Goal: Transaction & Acquisition: Subscribe to service/newsletter

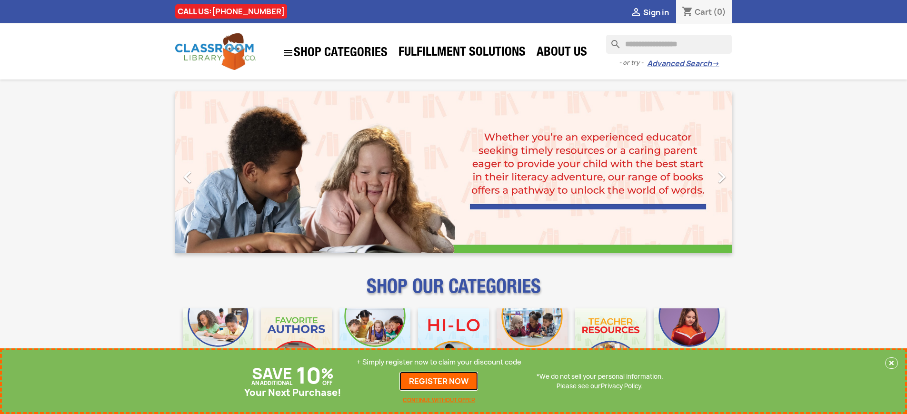
click at [439, 381] on link "REGISTER NOW" at bounding box center [439, 381] width 79 height 19
click at [439, 362] on p "+ Simply register now to claim your discount code" at bounding box center [439, 363] width 165 height 10
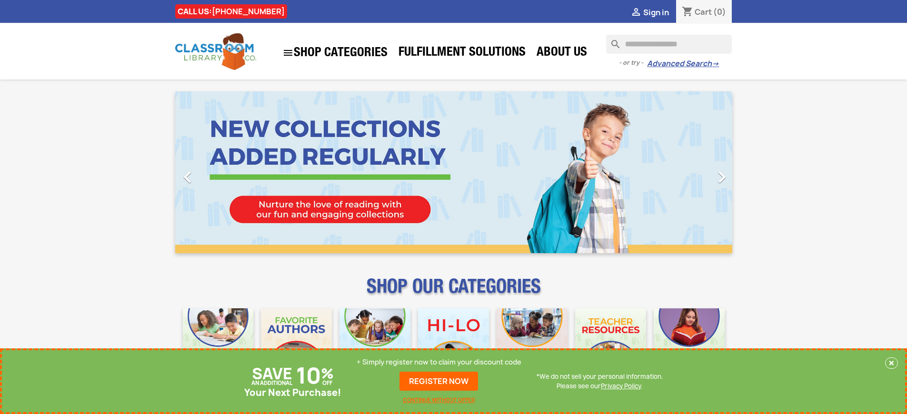
click at [439, 362] on p "+ Simply register now to claim your discount code" at bounding box center [439, 363] width 165 height 10
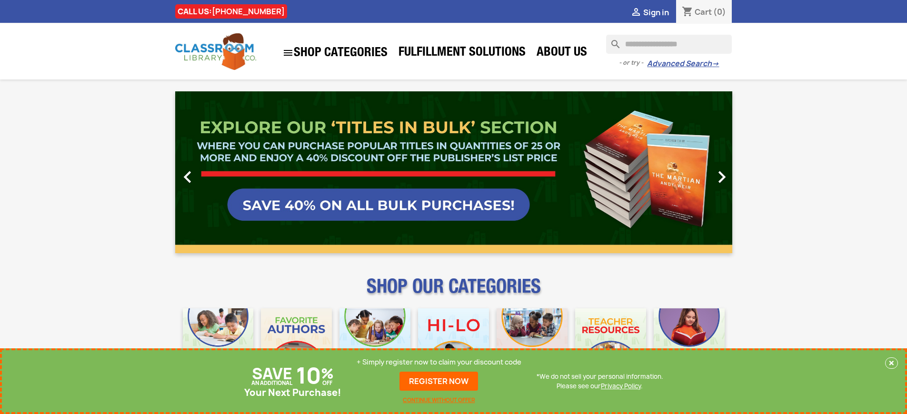
click at [439, 362] on p "+ Simply register now to claim your discount code" at bounding box center [439, 363] width 165 height 10
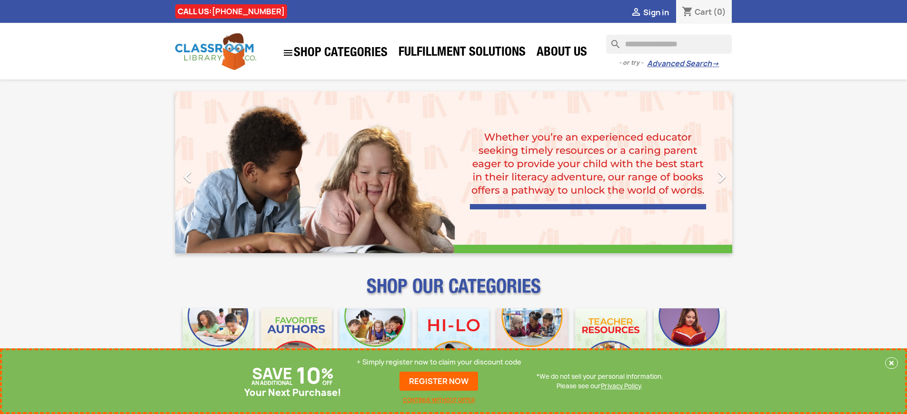
click at [439, 362] on p "+ Simply register now to claim your discount code" at bounding box center [439, 363] width 165 height 10
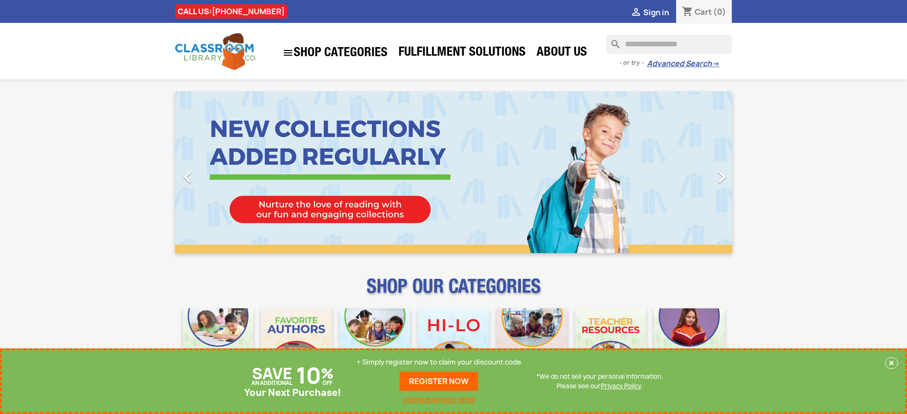
click at [439, 362] on p "+ Simply register now to claim your discount code" at bounding box center [439, 363] width 165 height 10
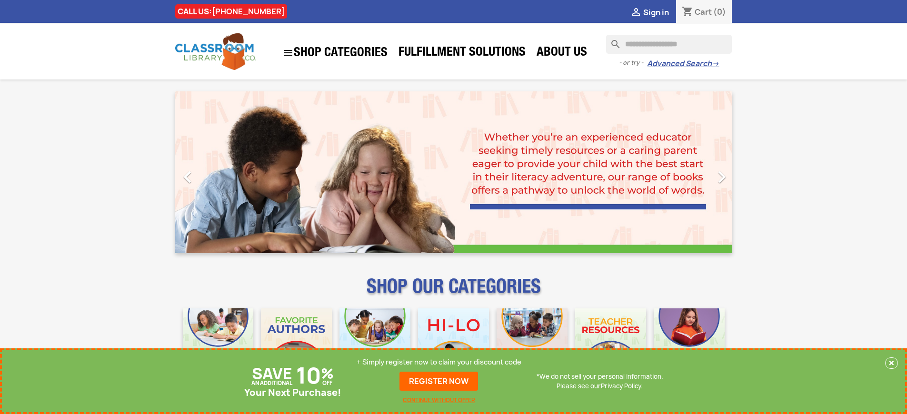
click at [439, 362] on p "+ Simply register now to claim your discount code" at bounding box center [439, 363] width 165 height 10
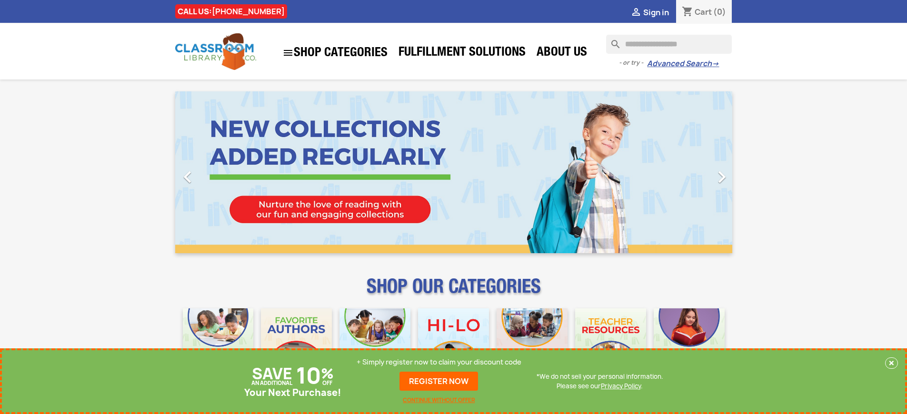
click at [439, 362] on p "+ Simply register now to claim your discount code" at bounding box center [439, 363] width 165 height 10
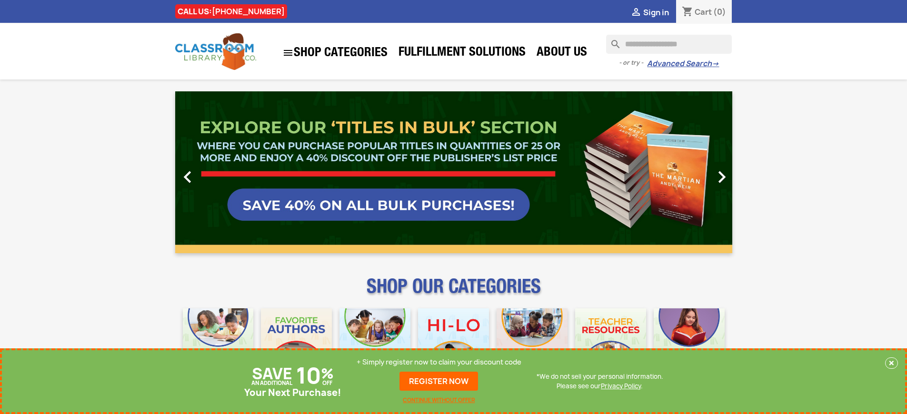
click at [439, 362] on p "+ Simply register now to claim your discount code" at bounding box center [439, 363] width 165 height 10
click at [439, 381] on link "REGISTER NOW" at bounding box center [439, 381] width 79 height 19
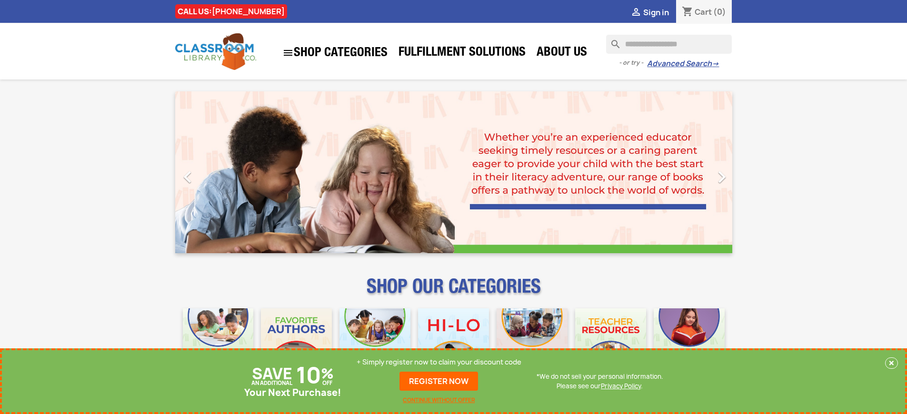
click at [439, 362] on p "+ Simply register now to claim your discount code" at bounding box center [439, 363] width 165 height 10
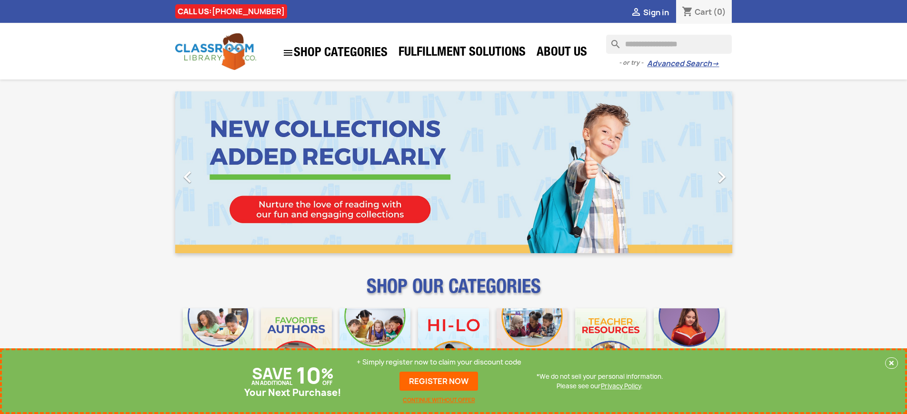
click at [439, 362] on p "+ Simply register now to claim your discount code" at bounding box center [439, 363] width 165 height 10
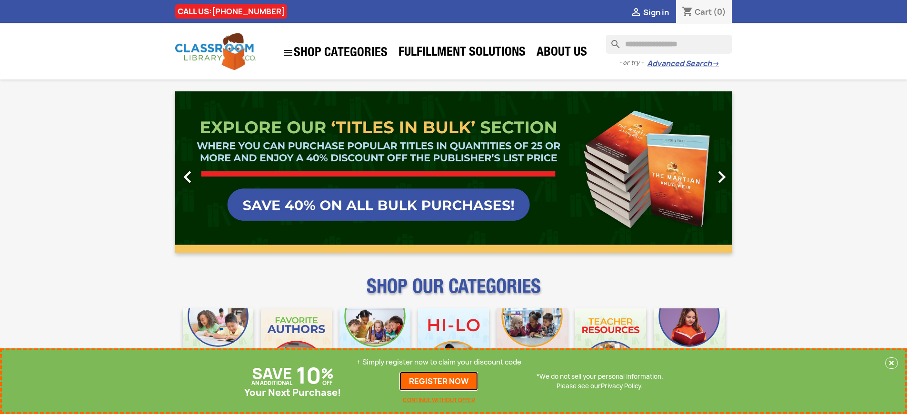
click at [439, 381] on link "REGISTER NOW" at bounding box center [439, 381] width 79 height 19
